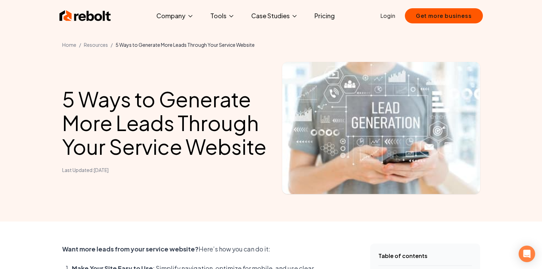
click at [325, 16] on link "Pricing" at bounding box center [324, 16] width 31 height 14
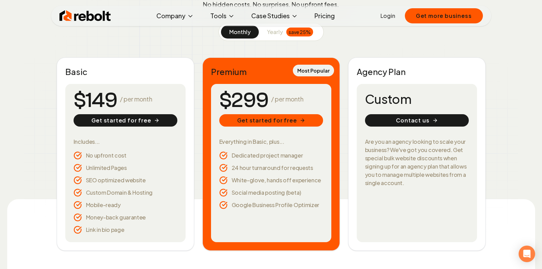
scroll to position [103, 0]
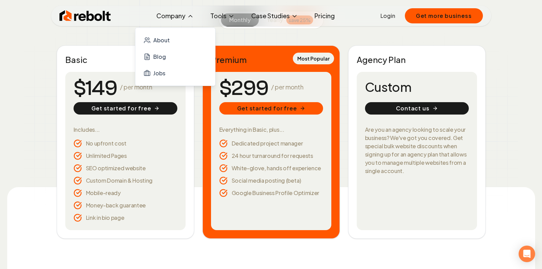
click at [173, 13] on button "Company" at bounding box center [175, 16] width 48 height 14
click at [169, 43] on span "About" at bounding box center [161, 40] width 16 height 8
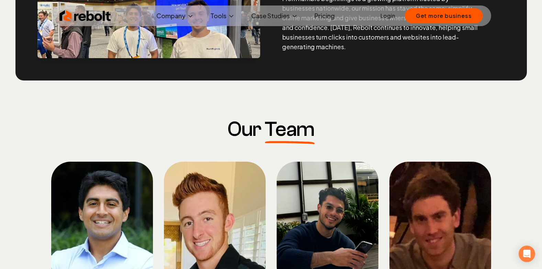
scroll to position [378, 0]
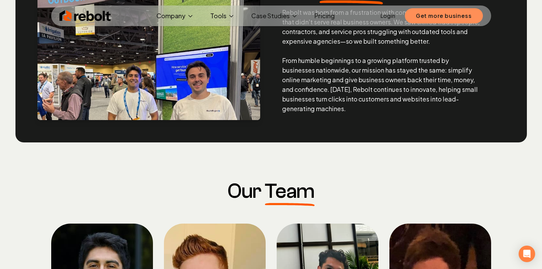
click at [422, 17] on button "Get more business" at bounding box center [444, 15] width 78 height 15
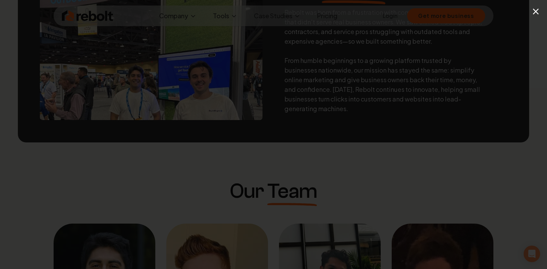
click at [537, 12] on button "×" at bounding box center [536, 10] width 9 height 15
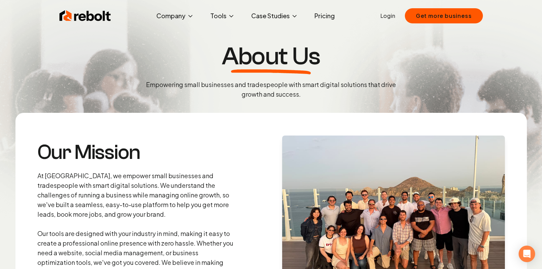
scroll to position [0, 0]
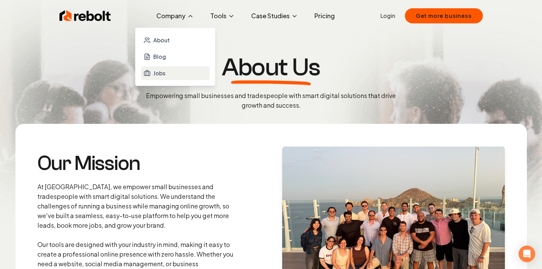
click at [158, 75] on span "Jobs" at bounding box center [159, 73] width 12 height 8
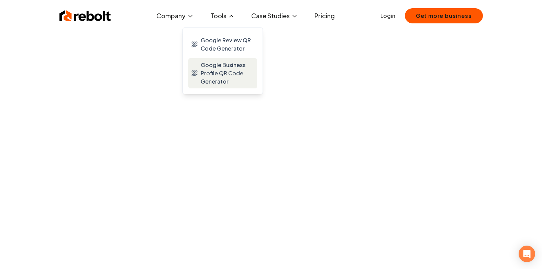
click at [213, 69] on span "Google Business Profile QR Code Generator" at bounding box center [228, 73] width 54 height 25
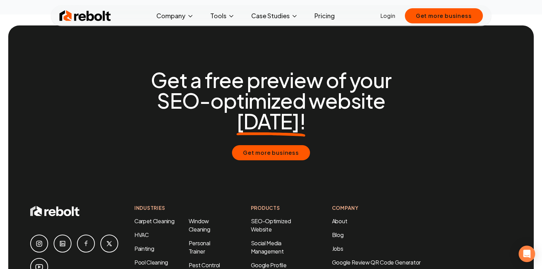
scroll to position [2646, 0]
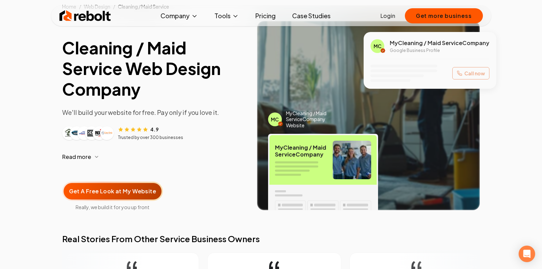
scroll to position [34, 0]
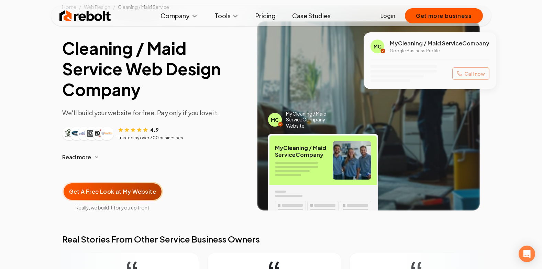
click at [86, 155] on span "Read more" at bounding box center [76, 157] width 29 height 8
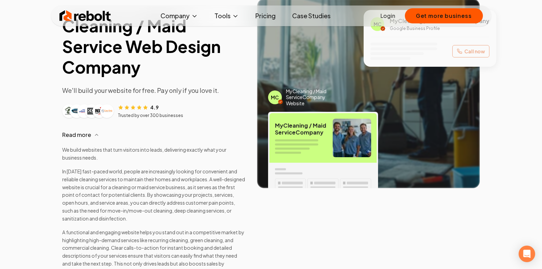
scroll to position [69, 0]
